Goal: Information Seeking & Learning: Learn about a topic

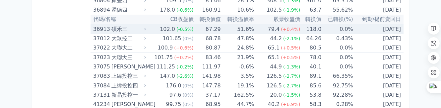
scroll to position [1792, 0]
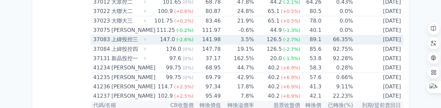
click at [130, 40] on div "上緯投控三" at bounding box center [128, 39] width 33 height 9
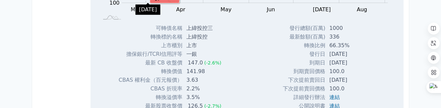
scroll to position [1925, 0]
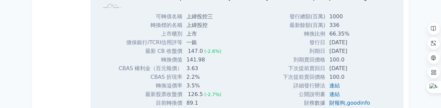
click at [248, 74] on div "Zoom Out 100 60 80 100 120 140 160 180 200 L Mar Apr May Jun [DATE] Aug Sep Oct…" at bounding box center [247, 17] width 313 height 213
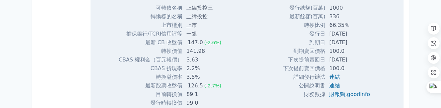
scroll to position [1892, 0]
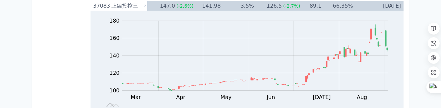
scroll to position [1826, 0]
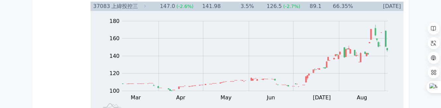
click at [96, 7] on div "37083" at bounding box center [101, 6] width 17 height 9
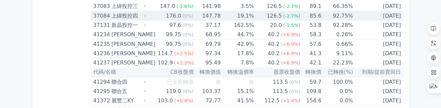
click at [98, 17] on div "37084" at bounding box center [101, 15] width 17 height 9
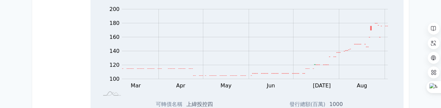
scroll to position [1925, 0]
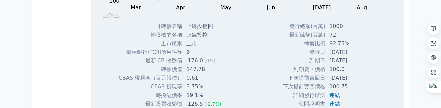
click at [95, 82] on div "Zoom Out 100 60 80 100 120 140 160 180 200 220 L Mar Apr May Jun [DATE] Aug Sep…" at bounding box center [247, 27] width 313 height 213
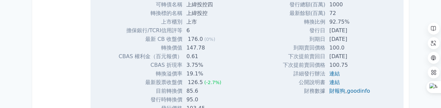
scroll to position [1958, 0]
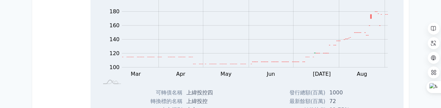
scroll to position [1759, 0]
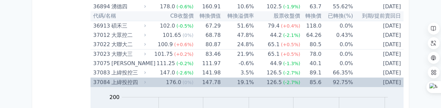
click at [97, 80] on div "37084" at bounding box center [101, 82] width 17 height 9
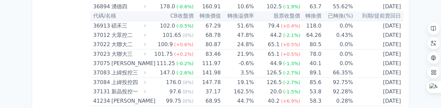
scroll to position [1792, 0]
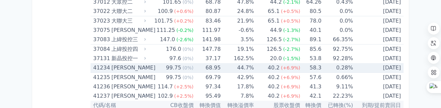
click at [96, 67] on div "41234" at bounding box center [101, 67] width 17 height 9
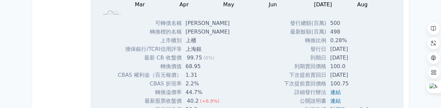
scroll to position [1958, 0]
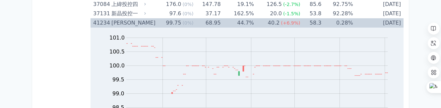
scroll to position [1826, 0]
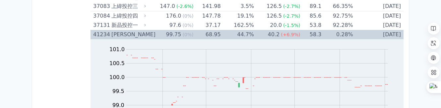
click at [100, 36] on div "41234" at bounding box center [101, 34] width 17 height 9
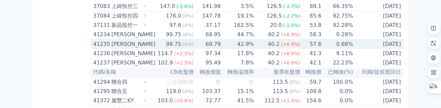
click at [99, 43] on div "41235" at bounding box center [101, 43] width 17 height 9
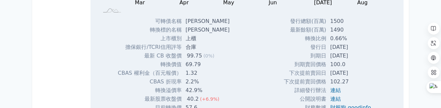
scroll to position [1991, 0]
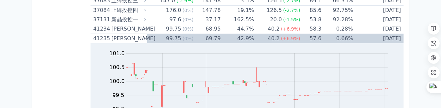
scroll to position [1826, 0]
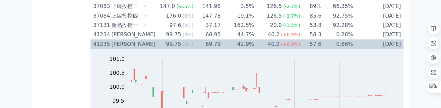
click at [96, 41] on div "41235" at bounding box center [101, 43] width 17 height 9
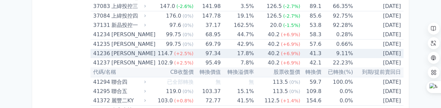
click at [96, 53] on div "41236" at bounding box center [101, 53] width 17 height 9
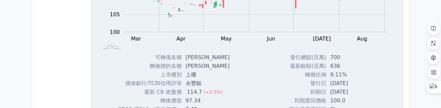
scroll to position [1958, 0]
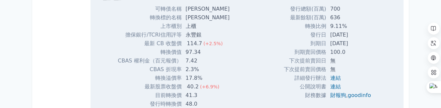
scroll to position [1991, 0]
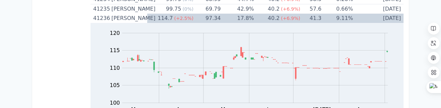
scroll to position [1859, 0]
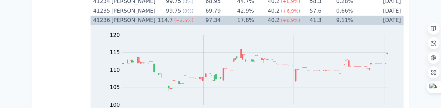
click at [100, 21] on div "41236" at bounding box center [101, 20] width 17 height 9
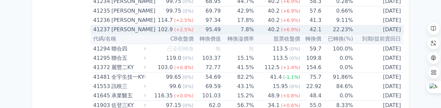
click at [100, 29] on div "41237" at bounding box center [101, 29] width 17 height 9
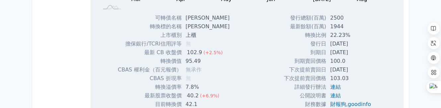
scroll to position [1991, 0]
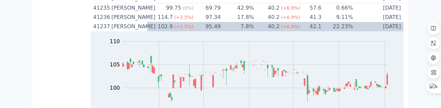
scroll to position [1792, 0]
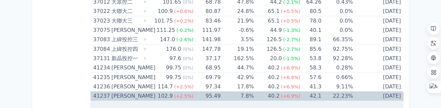
click at [96, 94] on div "41237" at bounding box center [101, 95] width 17 height 9
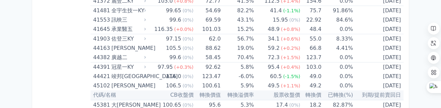
scroll to position [1958, 0]
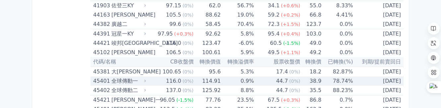
click at [98, 82] on div "45401" at bounding box center [101, 80] width 17 height 9
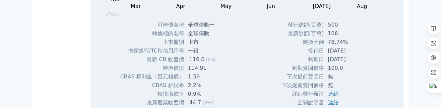
scroll to position [2157, 0]
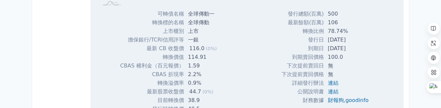
scroll to position [2124, 0]
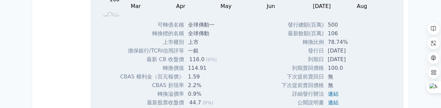
click at [47, 51] on div "按代號排序 即將/近期發行 一年內到期 轉換比例 低收盤價 轉換價值接近百元 低轉換溢價 CBAS權利金 高賣回報酬率" at bounding box center [64, 88] width 53 height 4372
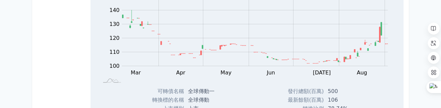
scroll to position [2025, 0]
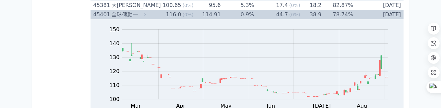
click at [95, 14] on div "45401" at bounding box center [101, 14] width 17 height 9
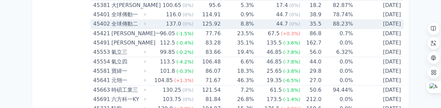
click at [96, 22] on div "45402" at bounding box center [101, 23] width 17 height 9
click at [32, 51] on div "按代號排序 即將/近期發行 一年內到期 轉換比例 低收盤價 轉換價值接近百元 低轉換溢價 CBAS權利金 高賣回報酬率 所有最新可轉債列表 所有最新可轉債，按…" at bounding box center [221, 79] width 382 height 4177
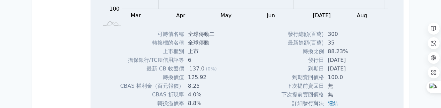
scroll to position [2157, 0]
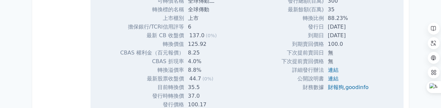
click at [70, 40] on div "按代號排序 即將/近期發行 一年內到期 轉換比例 低收盤價 轉換價值接近百元 低轉換溢價 CBAS權利金 高賣回報酬率" at bounding box center [64, 55] width 53 height 4372
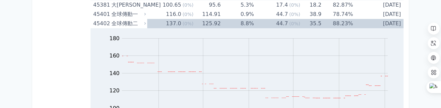
scroll to position [1958, 0]
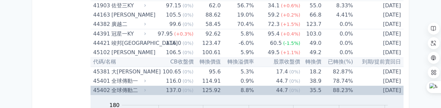
click at [98, 89] on div "45402" at bounding box center [101, 90] width 17 height 9
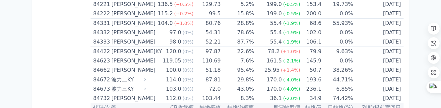
scroll to position [3883, 0]
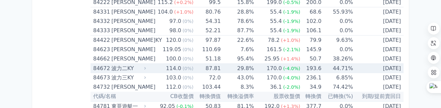
click at [101, 67] on div "84672" at bounding box center [101, 68] width 17 height 9
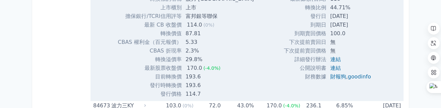
scroll to position [4083, 0]
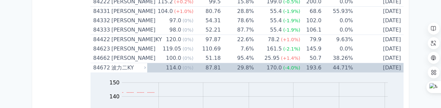
scroll to position [3883, 0]
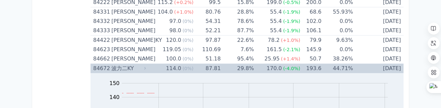
click at [103, 66] on div "84672" at bounding box center [101, 68] width 17 height 9
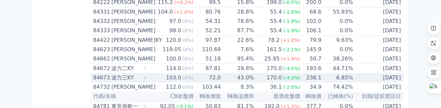
click at [101, 76] on div "84673" at bounding box center [101, 77] width 17 height 9
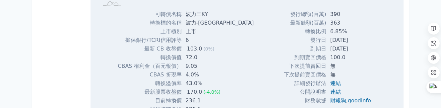
scroll to position [4049, 0]
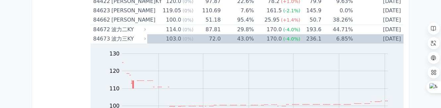
scroll to position [3917, 0]
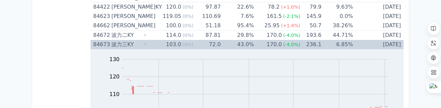
click at [102, 42] on div "84673" at bounding box center [101, 44] width 17 height 9
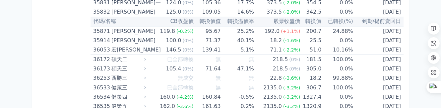
scroll to position [1593, 0]
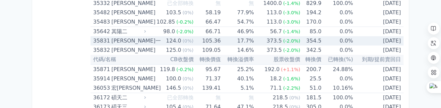
click at [104, 38] on div "35831" at bounding box center [101, 40] width 17 height 9
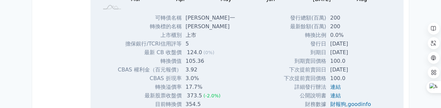
scroll to position [1759, 0]
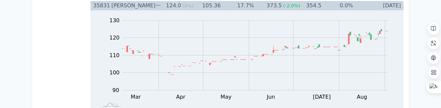
scroll to position [1626, 0]
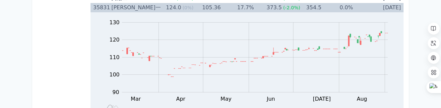
click at [100, 5] on div "35831" at bounding box center [101, 7] width 17 height 9
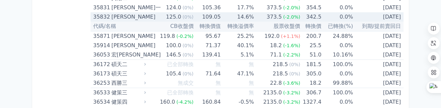
click at [99, 15] on div "35832" at bounding box center [101, 16] width 17 height 9
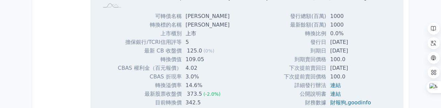
scroll to position [1726, 0]
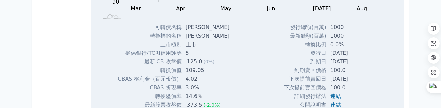
click at [260, 80] on div "Zoom Out 100 85 90 95 100 105 110 140 120 130 80 70 L Mar Apr May Jun [DATE] Au…" at bounding box center [247, 28] width 313 height 213
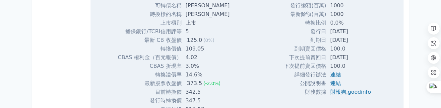
scroll to position [1759, 0]
